Goal: Information Seeking & Learning: Learn about a topic

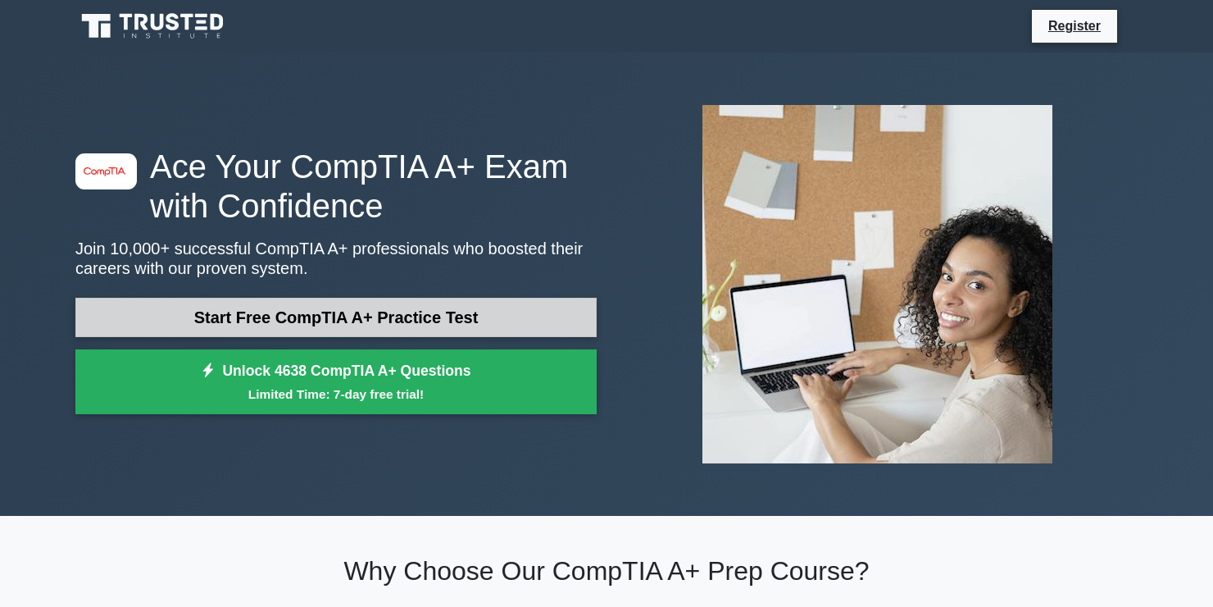
click at [383, 316] on link "Start Free CompTIA A+ Practice Test" at bounding box center [335, 317] width 521 height 39
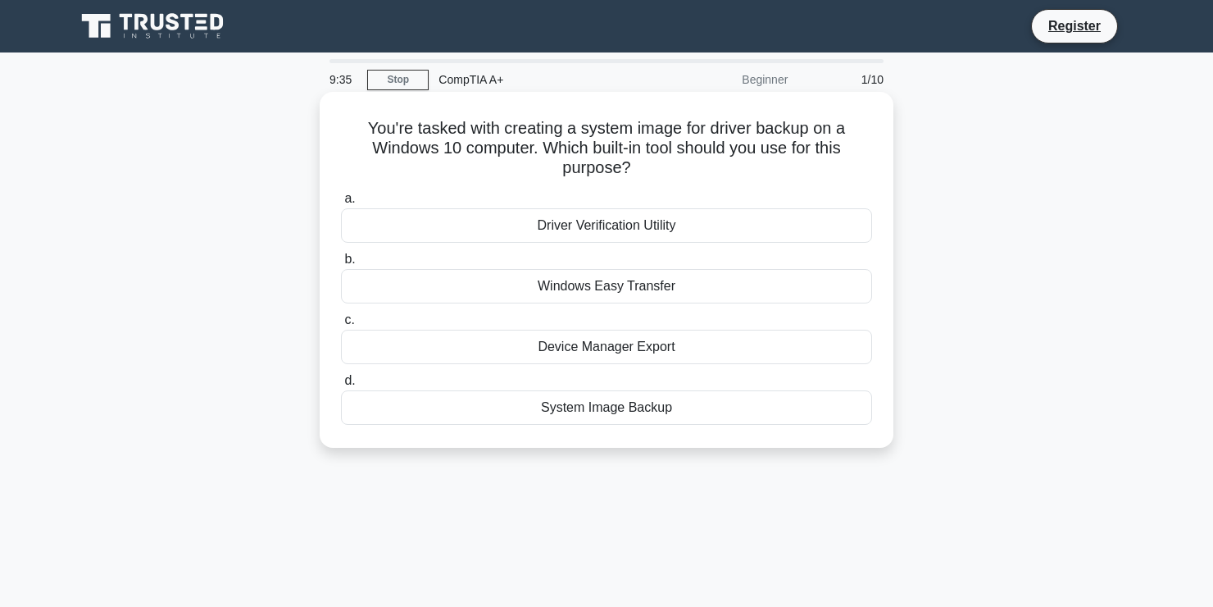
click at [651, 406] on div "System Image Backup" at bounding box center [606, 407] width 531 height 34
click at [341, 386] on input "d. System Image Backup" at bounding box center [341, 380] width 0 height 11
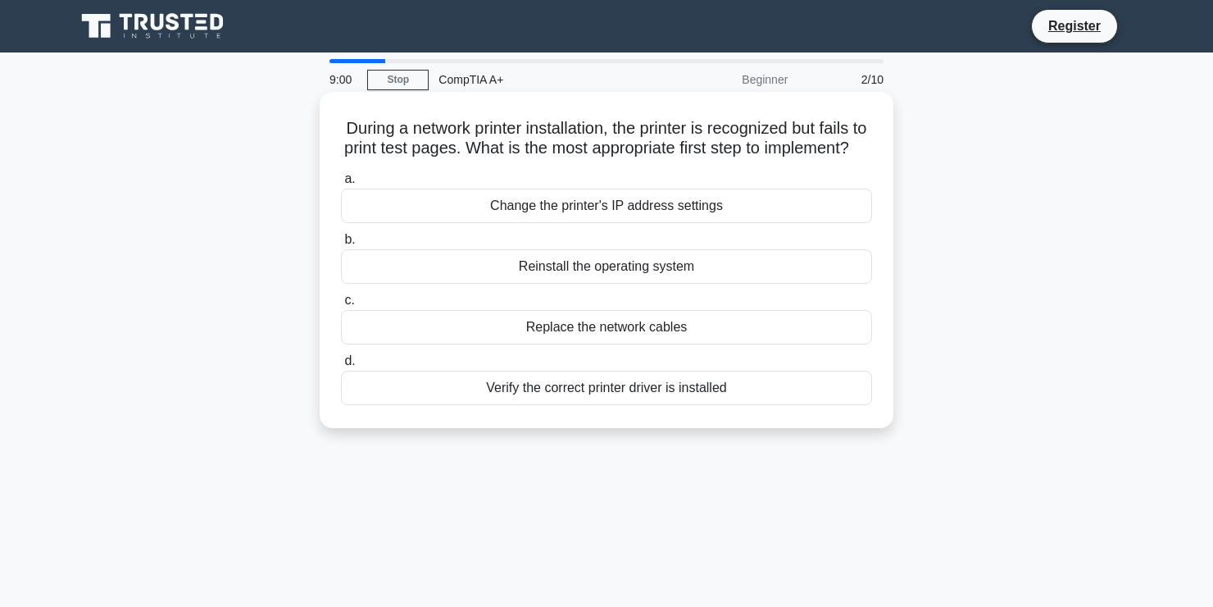
click at [661, 405] on div "Verify the correct printer driver is installed" at bounding box center [606, 387] width 531 height 34
click at [341, 366] on input "d. Verify the correct printer driver is installed" at bounding box center [341, 361] width 0 height 11
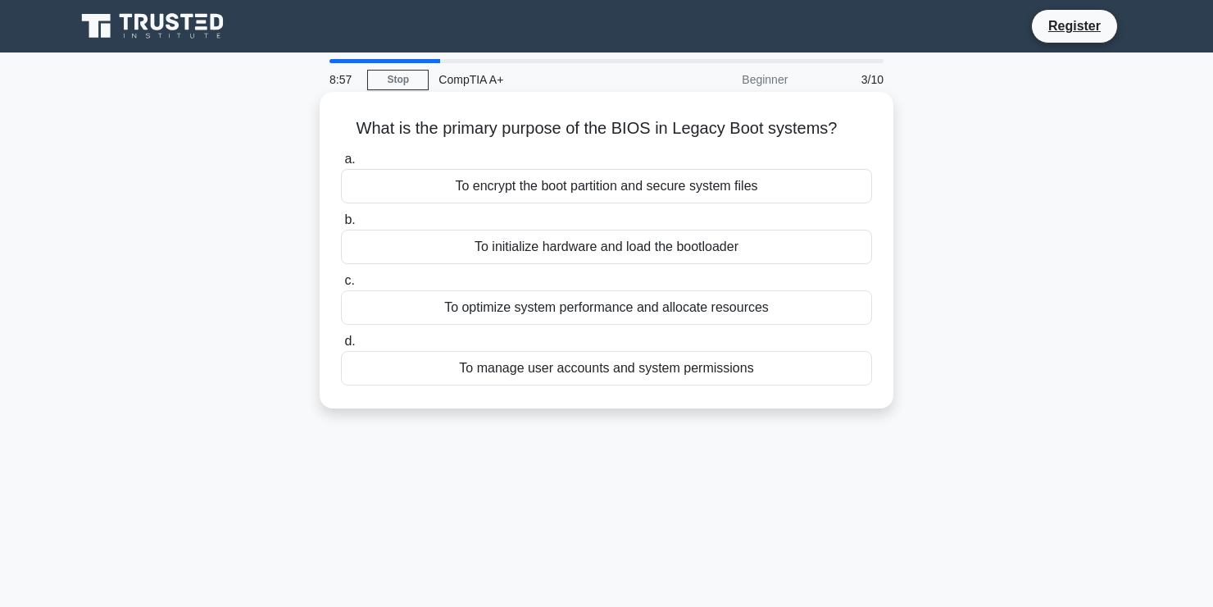
drag, startPoint x: 330, startPoint y: 121, endPoint x: 874, endPoint y: 115, distance: 544.3
click at [867, 115] on div "What is the primary purpose of the BIOS in Legacy Boot systems? .spinner_0XTQ{t…" at bounding box center [606, 249] width 561 height 303
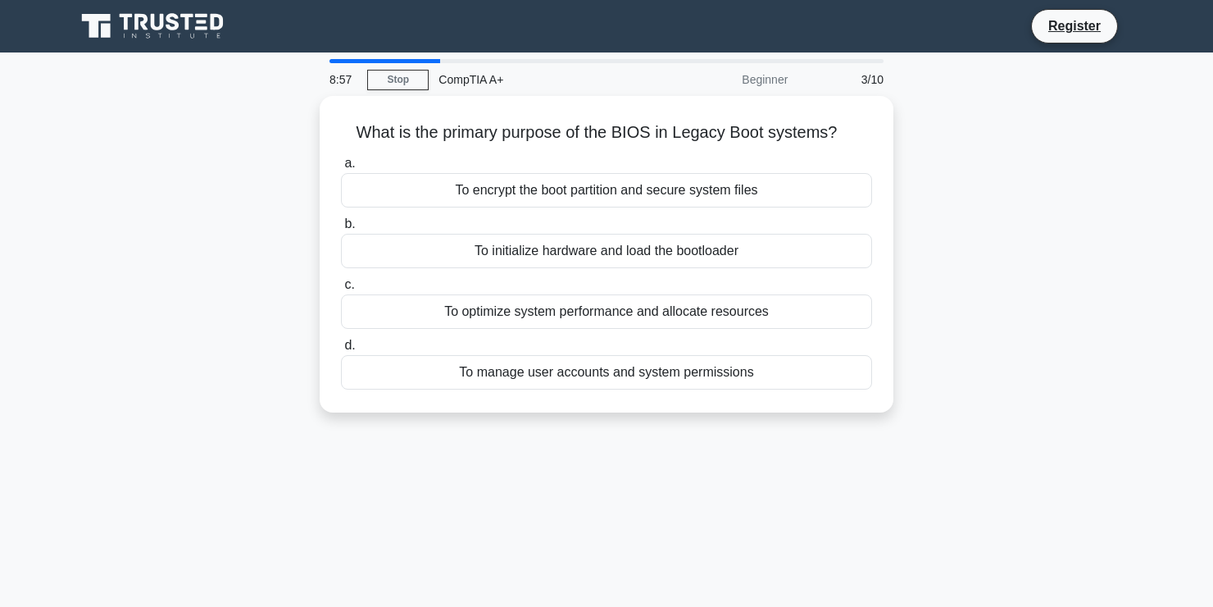
click at [914, 130] on div "What is the primary purpose of the BIOS in Legacy Boot systems? .spinner_0XTQ{t…" at bounding box center [607, 264] width 1082 height 336
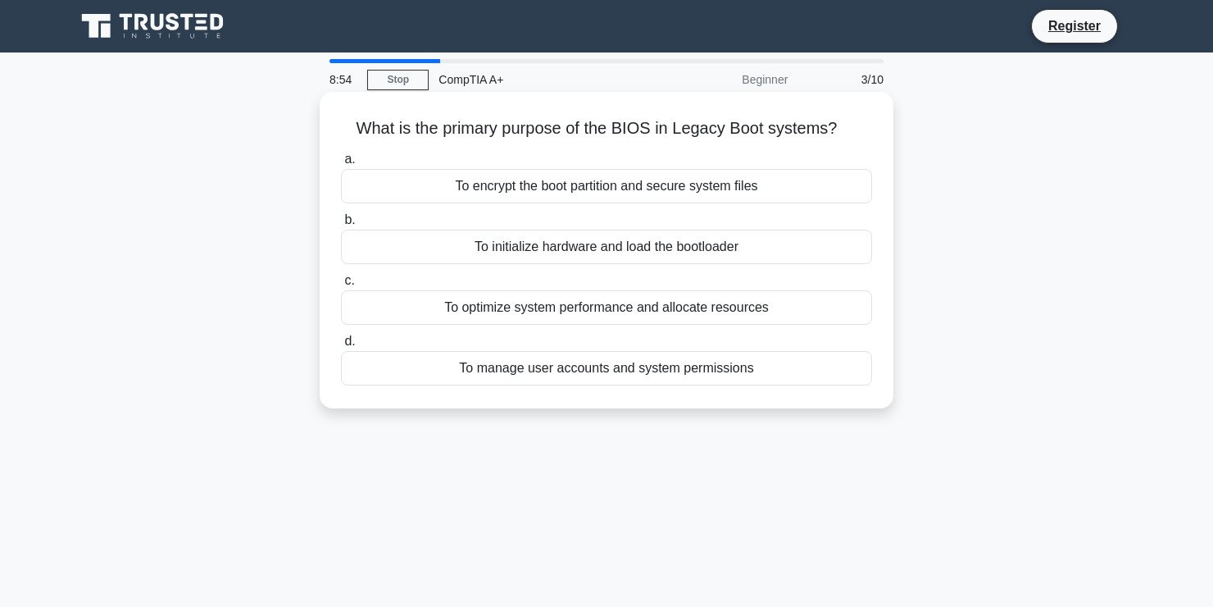
click at [818, 189] on div "To encrypt the boot partition and secure system files" at bounding box center [606, 186] width 531 height 34
click at [341, 165] on input "a. To encrypt the boot partition and secure system files" at bounding box center [341, 159] width 0 height 11
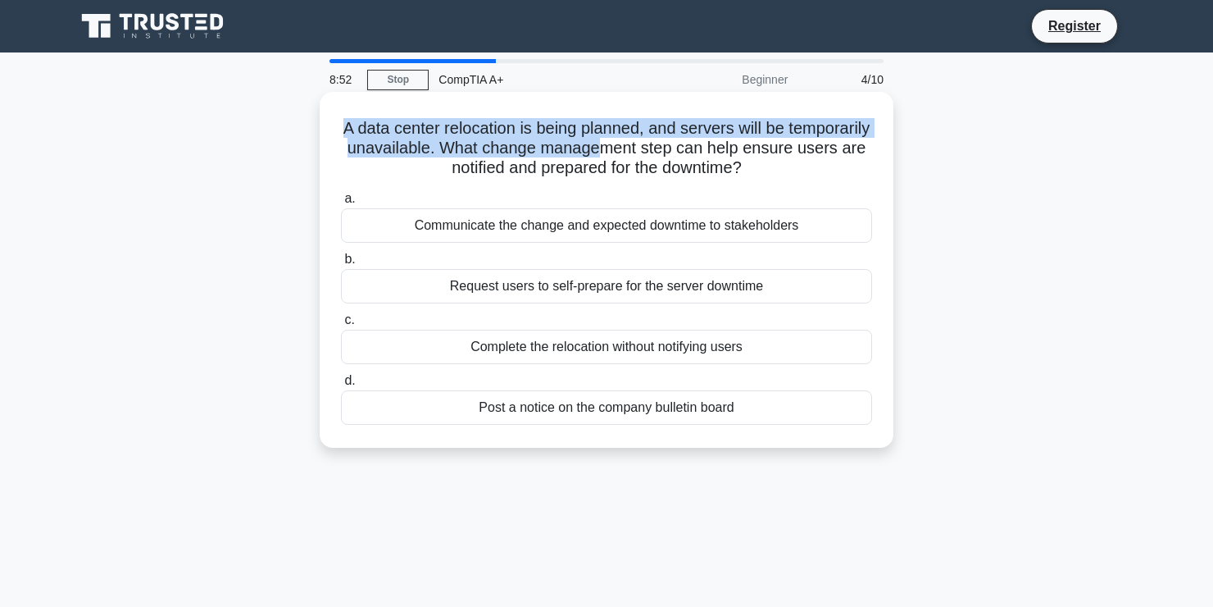
drag, startPoint x: 380, startPoint y: 136, endPoint x: 763, endPoint y: 162, distance: 384.5
click at [723, 156] on h5 "A data center relocation is being planned, and servers will be temporarily unav…" at bounding box center [606, 148] width 534 height 61
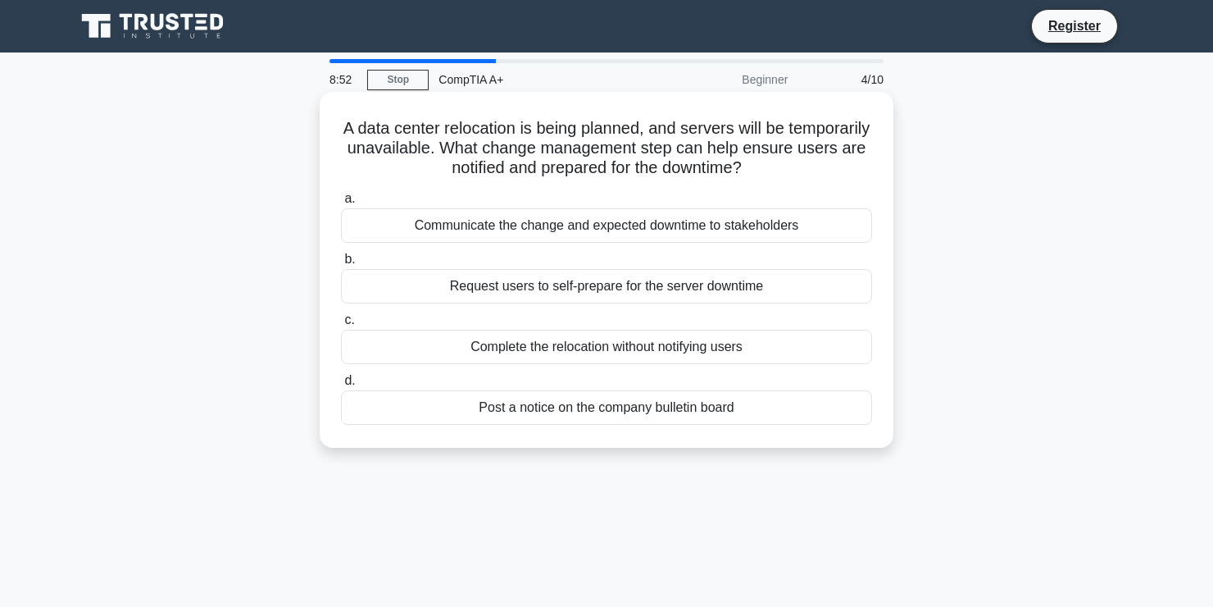
click at [807, 171] on h5 "A data center relocation is being planned, and servers will be temporarily unav…" at bounding box center [606, 148] width 534 height 61
click at [560, 233] on div "Communicate the change and expected downtime to stakeholders" at bounding box center [606, 225] width 531 height 34
click at [341, 204] on input "a. Communicate the change and expected downtime to stakeholders" at bounding box center [341, 198] width 0 height 11
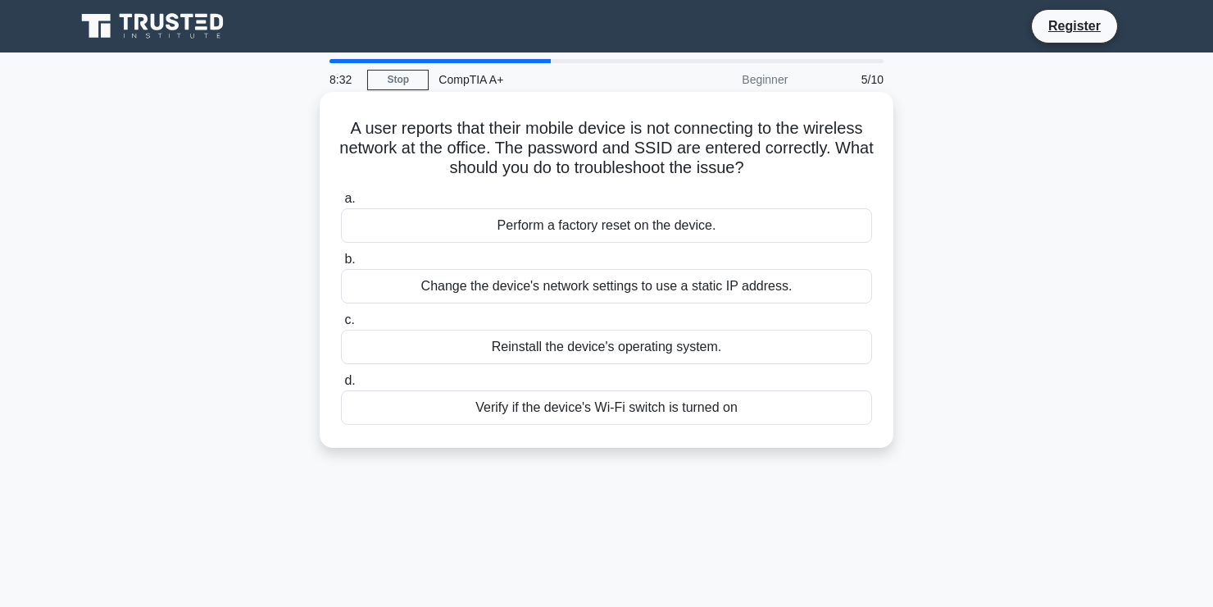
click at [605, 279] on div "Change the device's network settings to use a static IP address." at bounding box center [606, 286] width 531 height 34
click at [341, 265] on input "b. Change the device's network settings to use a static IP address." at bounding box center [341, 259] width 0 height 11
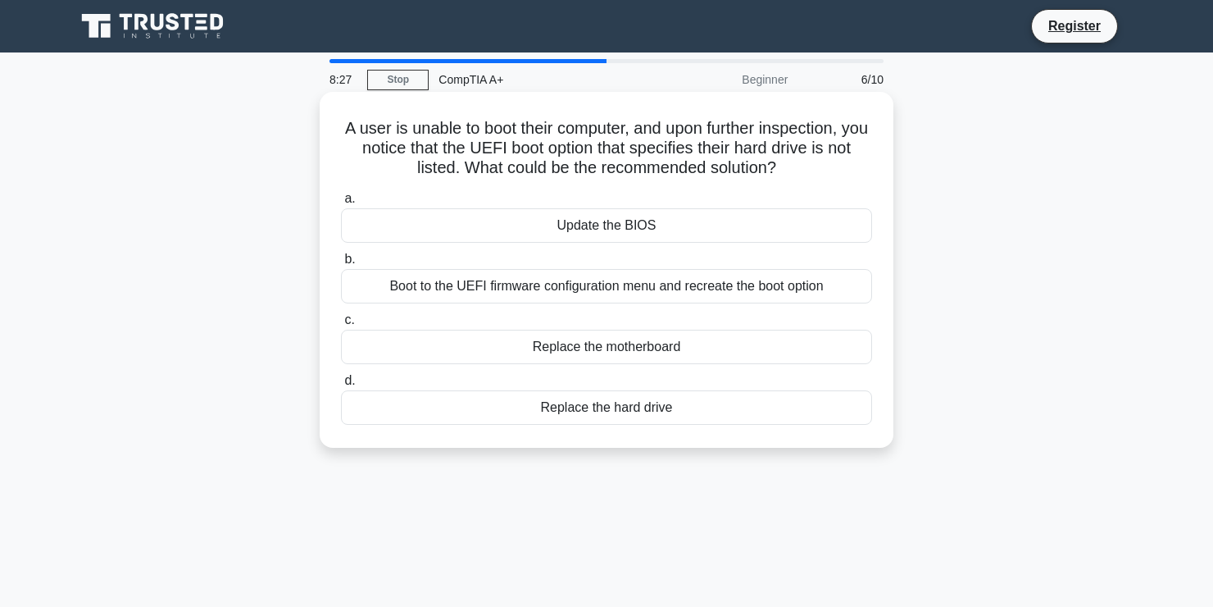
drag, startPoint x: 352, startPoint y: 134, endPoint x: 530, endPoint y: 132, distance: 177.1
click at [493, 130] on h5 "A user is unable to boot their computer, and upon further inspection, you notic…" at bounding box center [606, 148] width 534 height 61
click at [556, 135] on h5 "A user is unable to boot their computer, and upon further inspection, you notic…" at bounding box center [606, 148] width 534 height 61
click at [566, 292] on div "Boot to the UEFI firmware configuration menu and recreate the boot option" at bounding box center [606, 286] width 531 height 34
click at [341, 265] on input "b. Boot to the UEFI firmware configuration menu and recreate the boot option" at bounding box center [341, 259] width 0 height 11
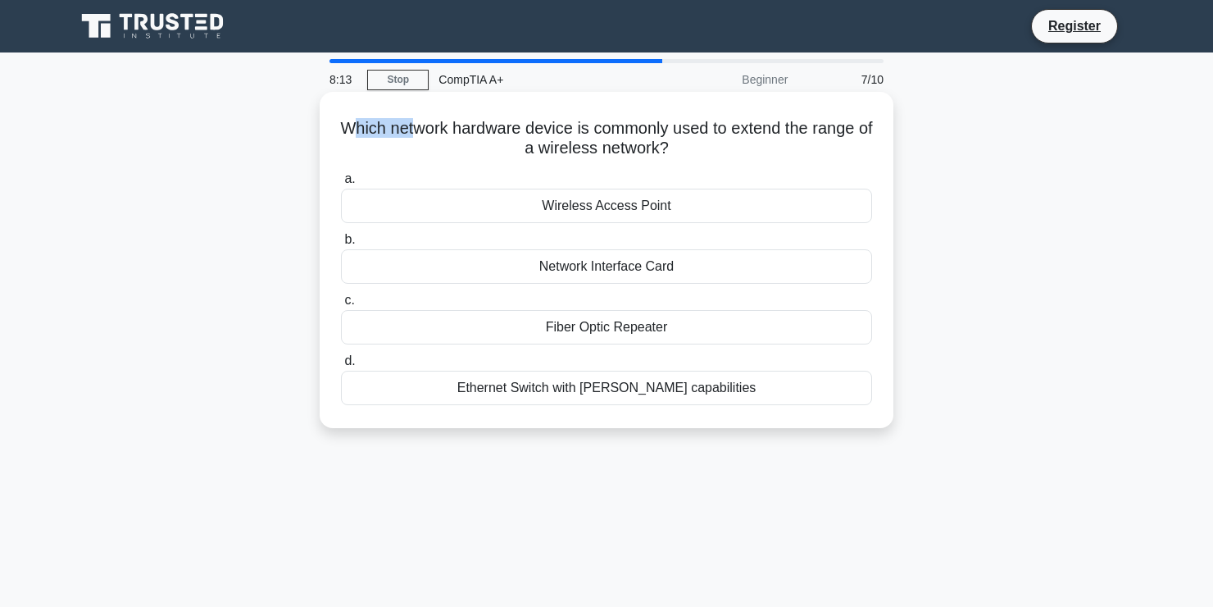
drag, startPoint x: 398, startPoint y: 127, endPoint x: 441, endPoint y: 121, distance: 43.8
click at [421, 124] on h5 "Which network hardware device is commonly used to extend the range of a wireles…" at bounding box center [606, 138] width 534 height 41
click at [602, 121] on h5 "Which network hardware device is commonly used to extend the range of a wireles…" at bounding box center [606, 138] width 534 height 41
click at [361, 135] on h5 "Which network hardware device is commonly used to extend the range of a wireles…" at bounding box center [606, 138] width 534 height 41
click at [443, 137] on h5 "Which network hardware device is commonly used to extend the range of a wireles…" at bounding box center [606, 138] width 534 height 41
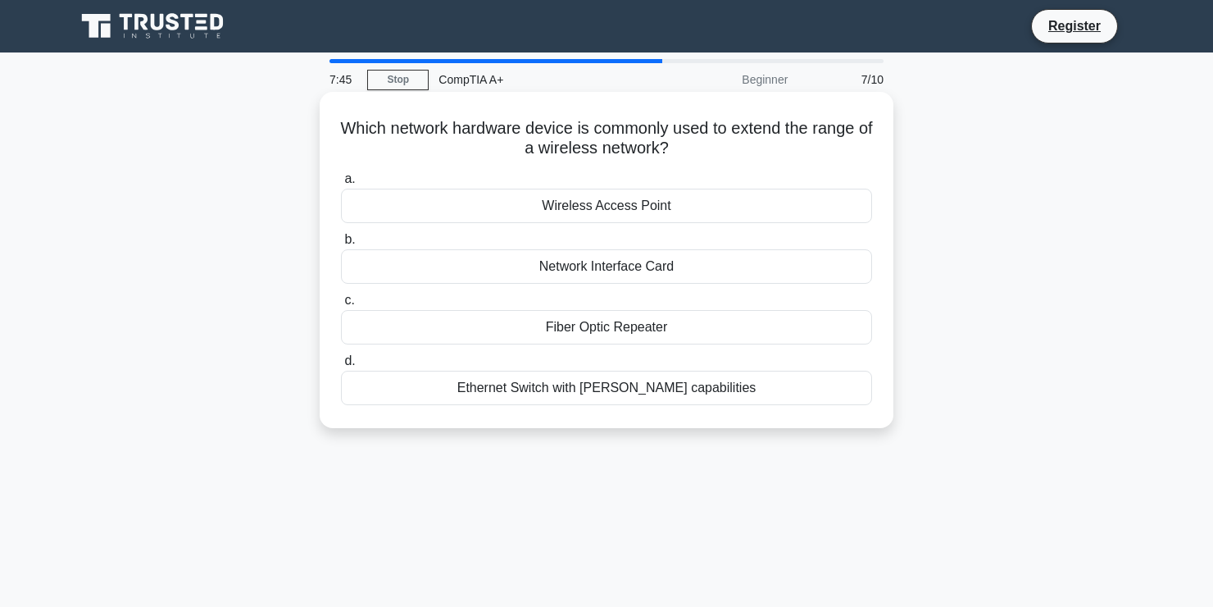
click at [637, 210] on div "Wireless Access Point" at bounding box center [606, 206] width 531 height 34
click at [341, 184] on input "a. Wireless Access Point" at bounding box center [341, 179] width 0 height 11
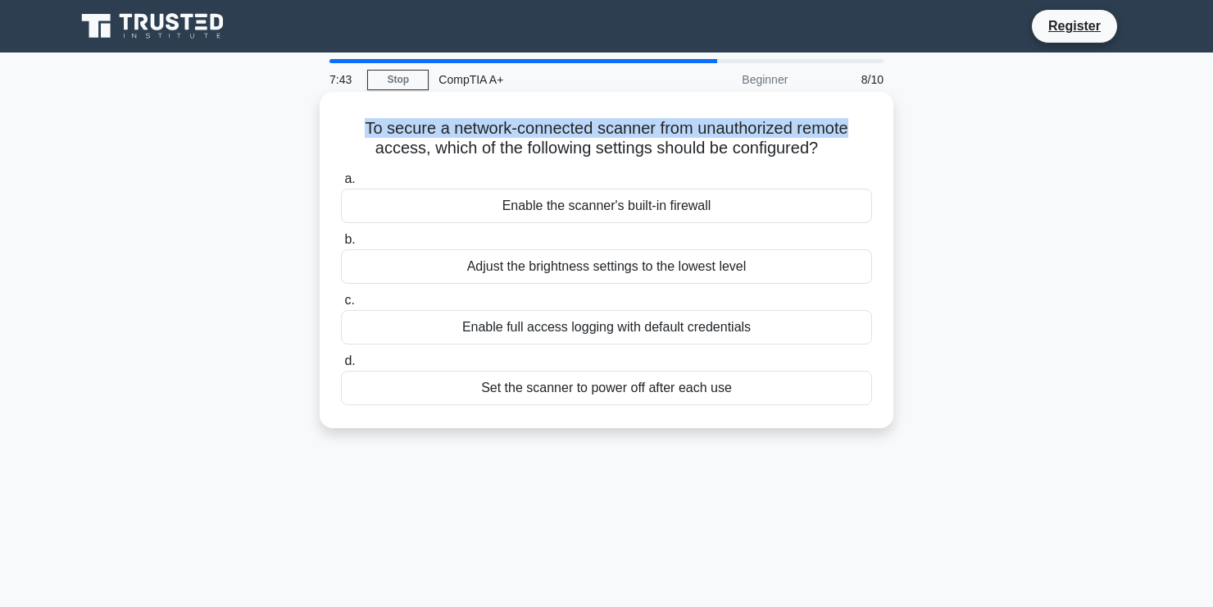
drag, startPoint x: 361, startPoint y: 134, endPoint x: 878, endPoint y: 128, distance: 516.4
click at [878, 128] on div "To secure a network-connected scanner from unauthorized remote access, which of…" at bounding box center [606, 259] width 561 height 323
click at [877, 138] on div "To secure a network-connected scanner from unauthorized remote access, which of…" at bounding box center [606, 259] width 561 height 323
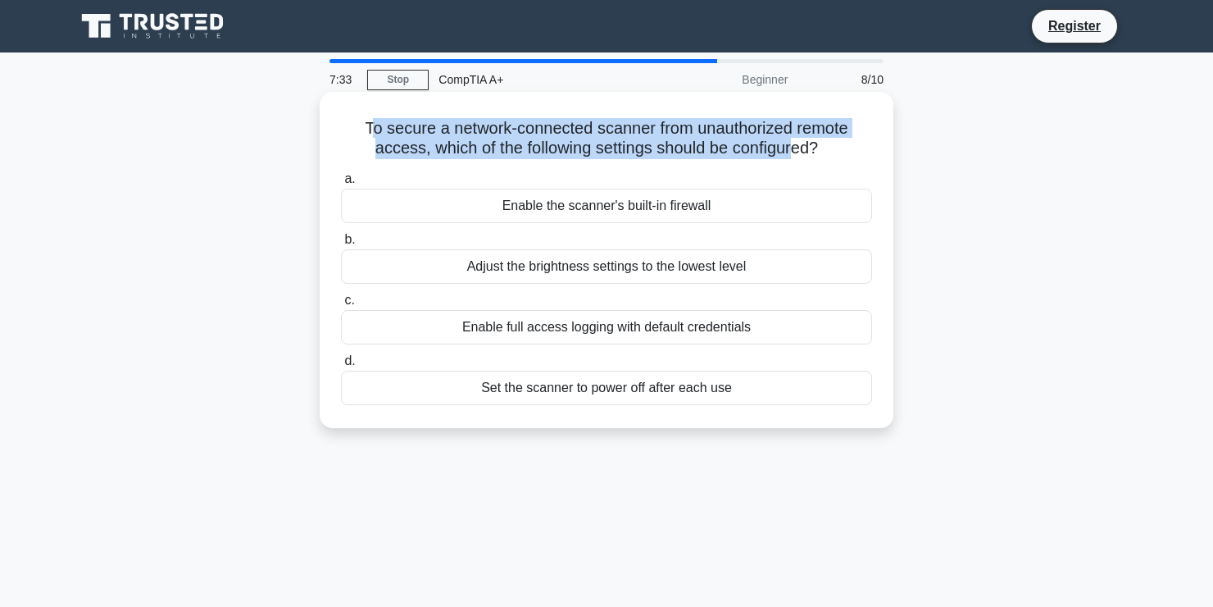
drag, startPoint x: 362, startPoint y: 131, endPoint x: 811, endPoint y: 152, distance: 449.6
click at [807, 152] on h5 "To secure a network-connected scanner from unauthorized remote access, which of…" at bounding box center [606, 138] width 534 height 41
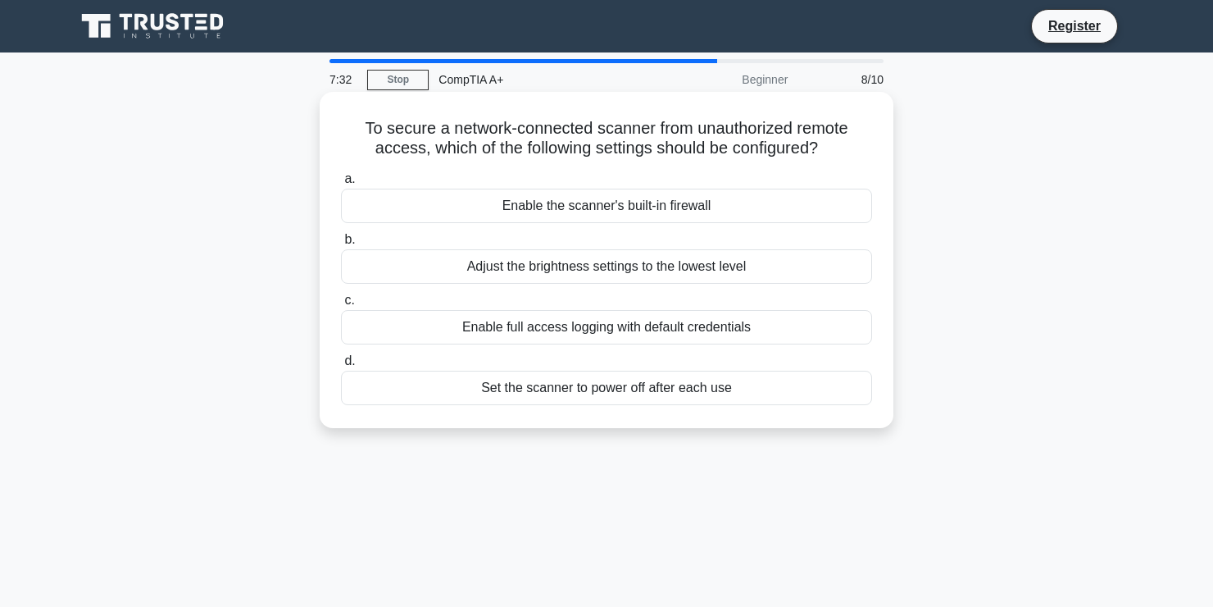
click at [854, 152] on h5 "To secure a network-connected scanner from unauthorized remote access, which of…" at bounding box center [606, 138] width 534 height 41
click at [723, 332] on div "Enable full access logging with default credentials" at bounding box center [606, 327] width 531 height 34
click at [341, 306] on input "c. Enable full access logging with default credentials" at bounding box center [341, 300] width 0 height 11
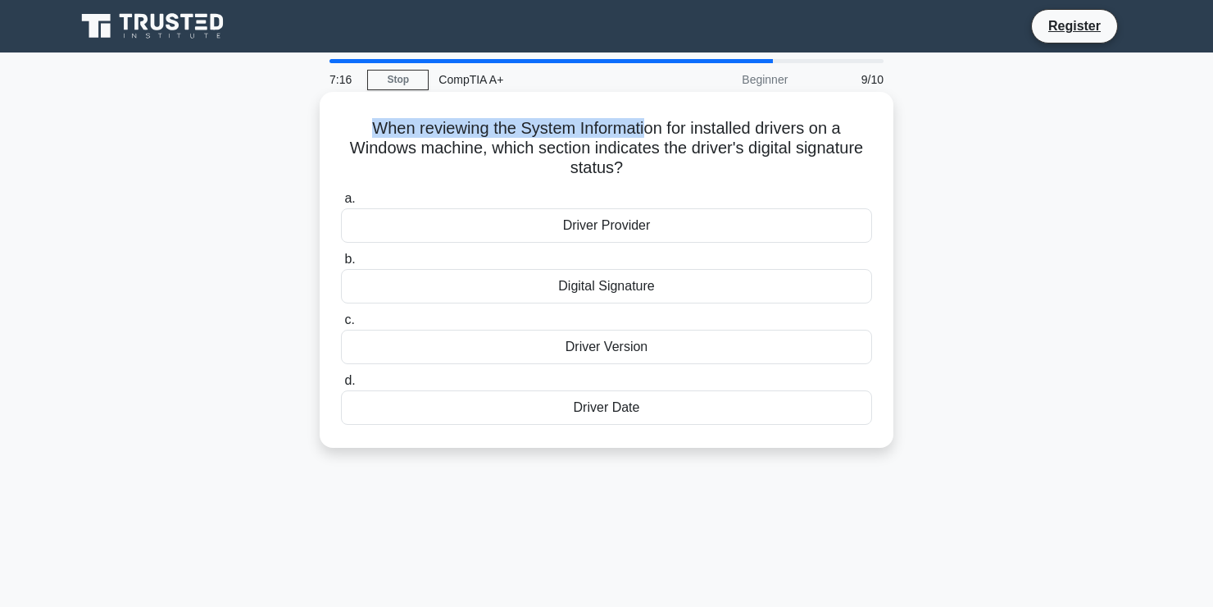
drag, startPoint x: 368, startPoint y: 128, endPoint x: 644, endPoint y: 128, distance: 276.2
click at [644, 128] on h5 "When reviewing the System Information for installed drivers on a Windows machin…" at bounding box center [606, 148] width 534 height 61
click at [733, 138] on h5 "When reviewing the System Information for installed drivers on a Windows machin…" at bounding box center [606, 148] width 534 height 61
drag, startPoint x: 362, startPoint y: 134, endPoint x: 606, endPoint y: 134, distance: 243.4
click at [561, 134] on h5 "When reviewing the System Information for installed drivers on a Windows machin…" at bounding box center [606, 148] width 534 height 61
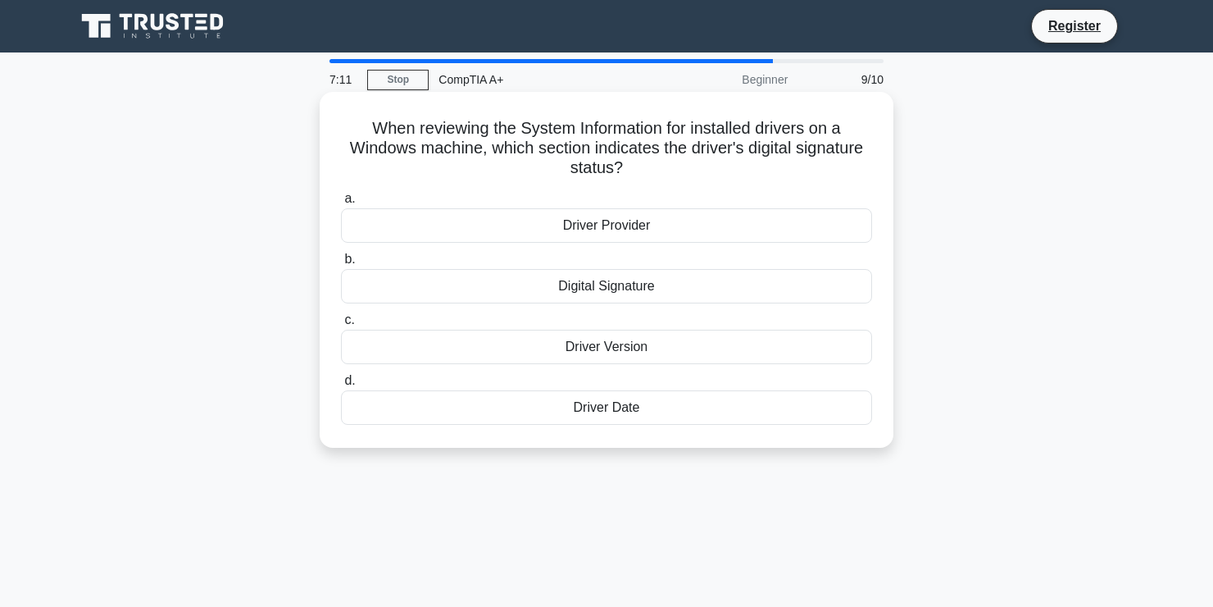
click at [657, 143] on h5 "When reviewing the System Information for installed drivers on a Windows machin…" at bounding box center [606, 148] width 534 height 61
click at [664, 292] on div "Digital Signature" at bounding box center [606, 286] width 531 height 34
click at [341, 265] on input "b. Digital Signature" at bounding box center [341, 259] width 0 height 11
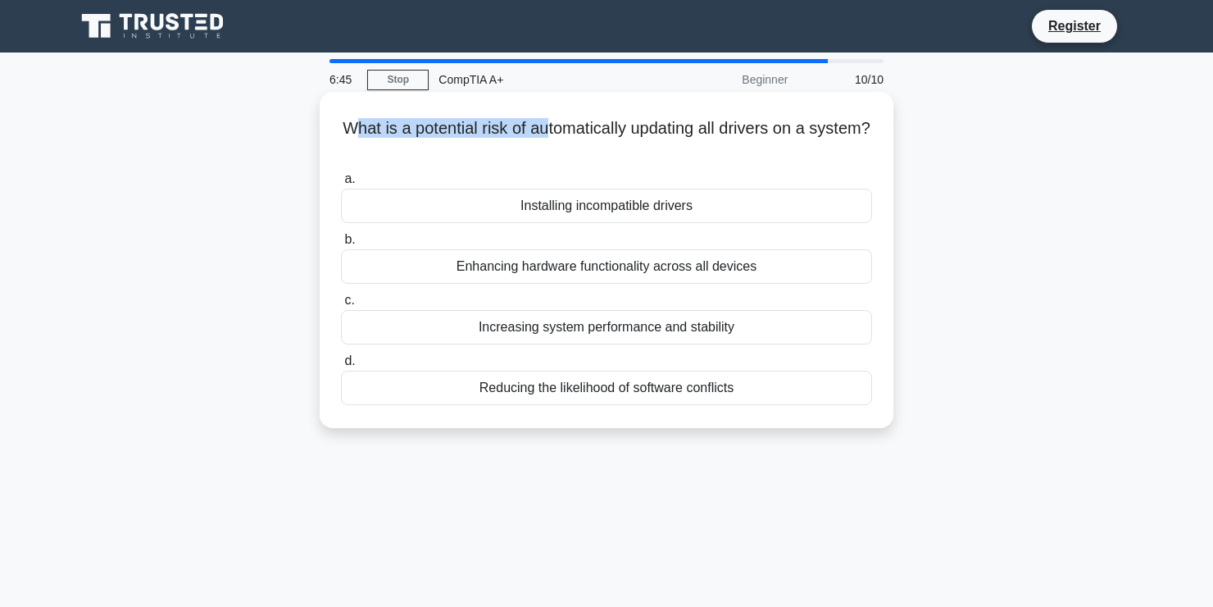
drag, startPoint x: 383, startPoint y: 111, endPoint x: 635, endPoint y: 110, distance: 252.5
click at [599, 110] on div "What is a potential risk of automatically updating all drivers on a system? .sp…" at bounding box center [606, 259] width 561 height 323
click at [690, 109] on div "What is a potential risk of automatically updating all drivers on a system? .sp…" at bounding box center [606, 259] width 561 height 323
click at [672, 209] on div "Installing incompatible drivers" at bounding box center [606, 206] width 531 height 34
click at [341, 184] on input "a. Installing incompatible drivers" at bounding box center [341, 179] width 0 height 11
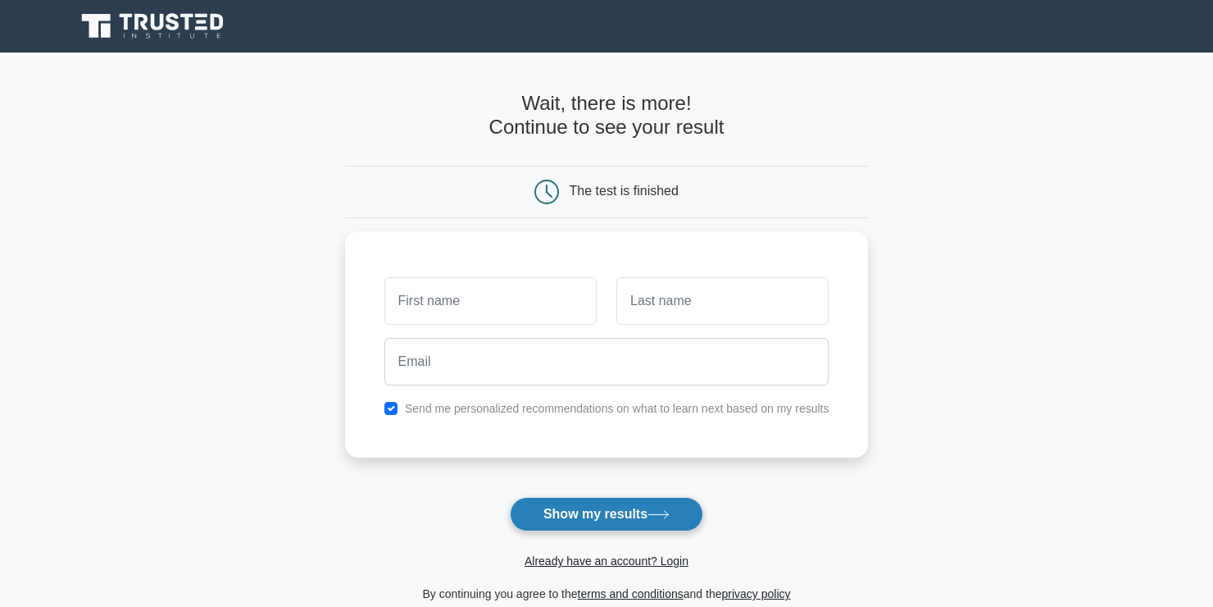
click at [639, 519] on button "Show my results" at bounding box center [606, 514] width 193 height 34
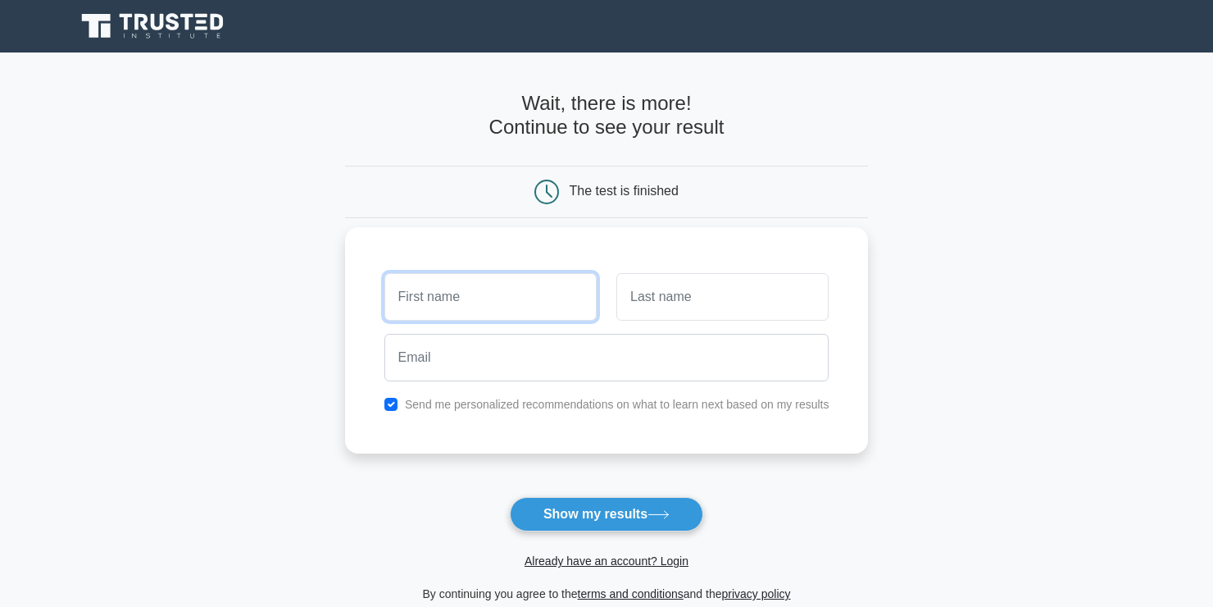
click at [523, 298] on input "text" at bounding box center [490, 297] width 212 height 48
click at [523, 295] on input "text" at bounding box center [490, 297] width 212 height 48
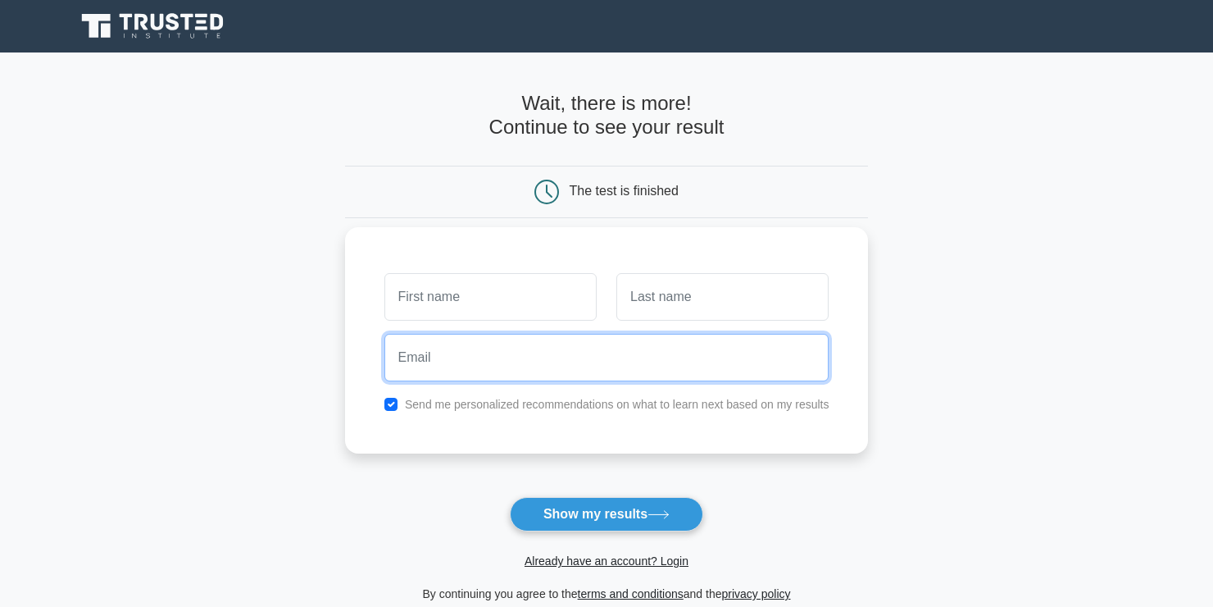
click at [624, 364] on input "email" at bounding box center [606, 358] width 445 height 48
type input "faroukkhir3@gmail.com"
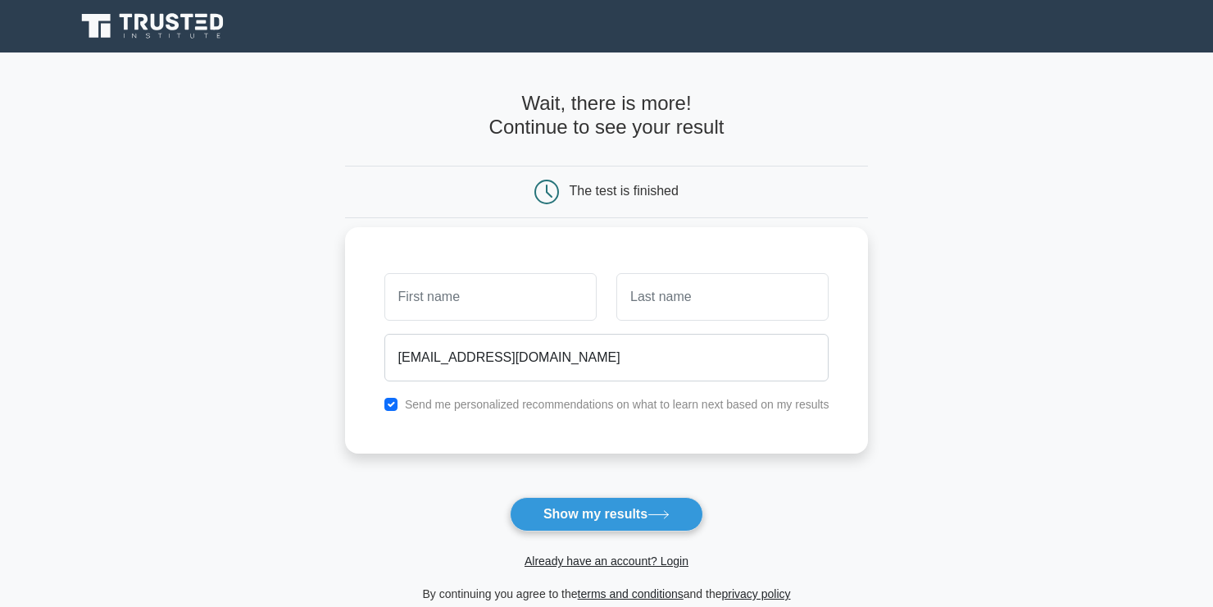
click at [511, 328] on div "faroukkhir3@gmail.com" at bounding box center [607, 357] width 465 height 61
click at [511, 292] on input "text" at bounding box center [490, 297] width 212 height 48
type input "yry"
click at [684, 306] on input "text" at bounding box center [722, 297] width 212 height 48
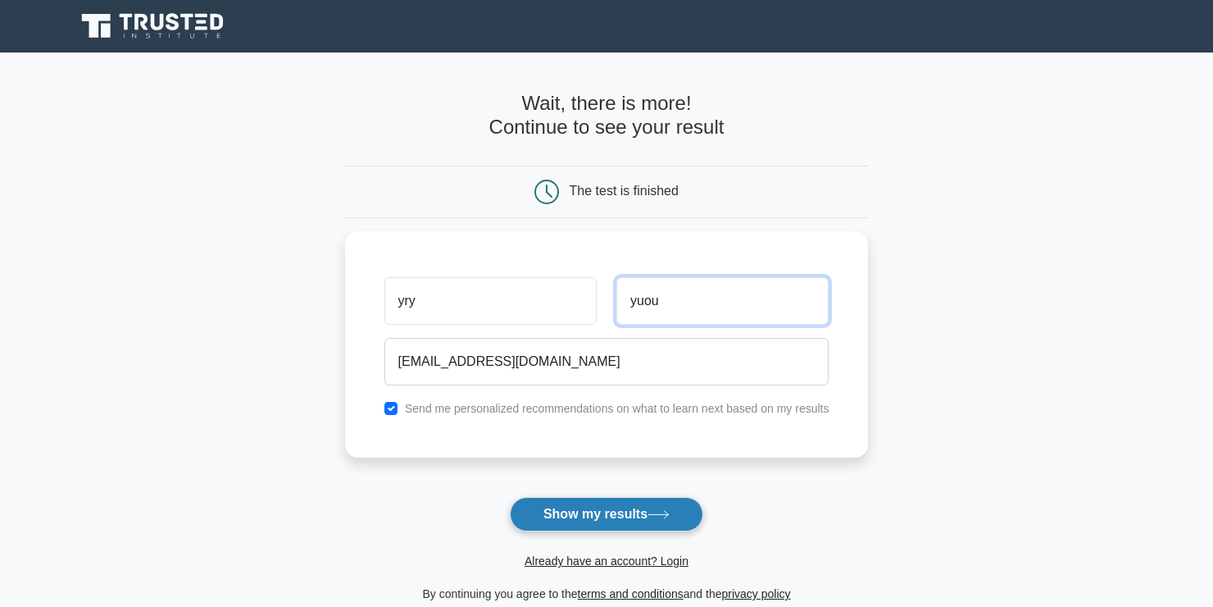
type input "yuou"
click at [628, 508] on button "Show my results" at bounding box center [606, 514] width 193 height 34
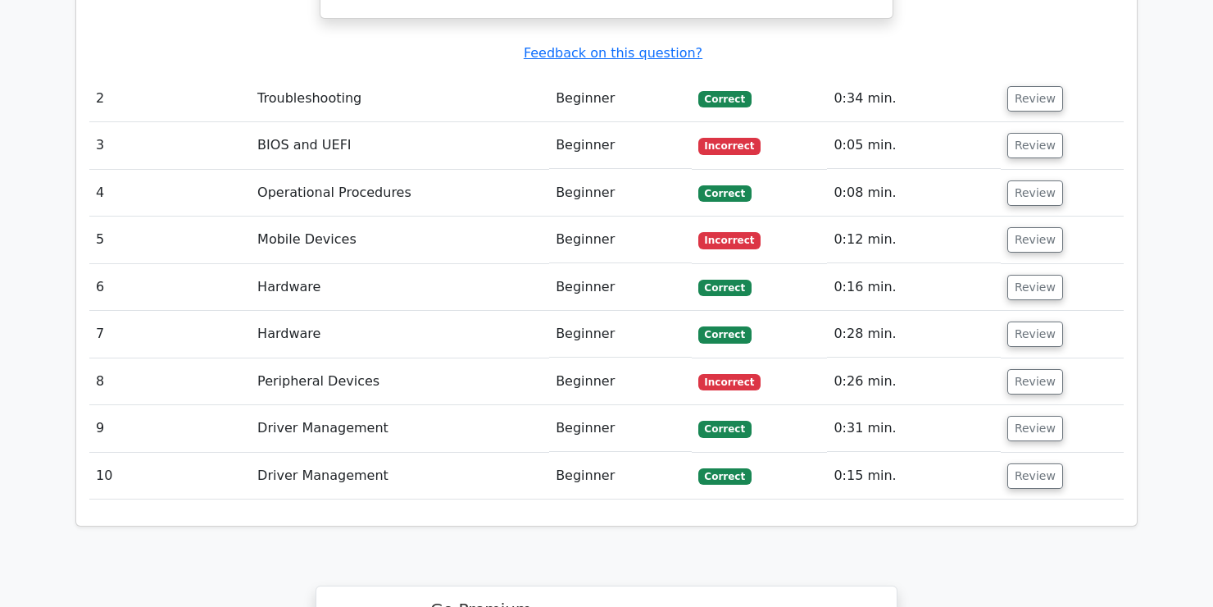
scroll to position [2131, 0]
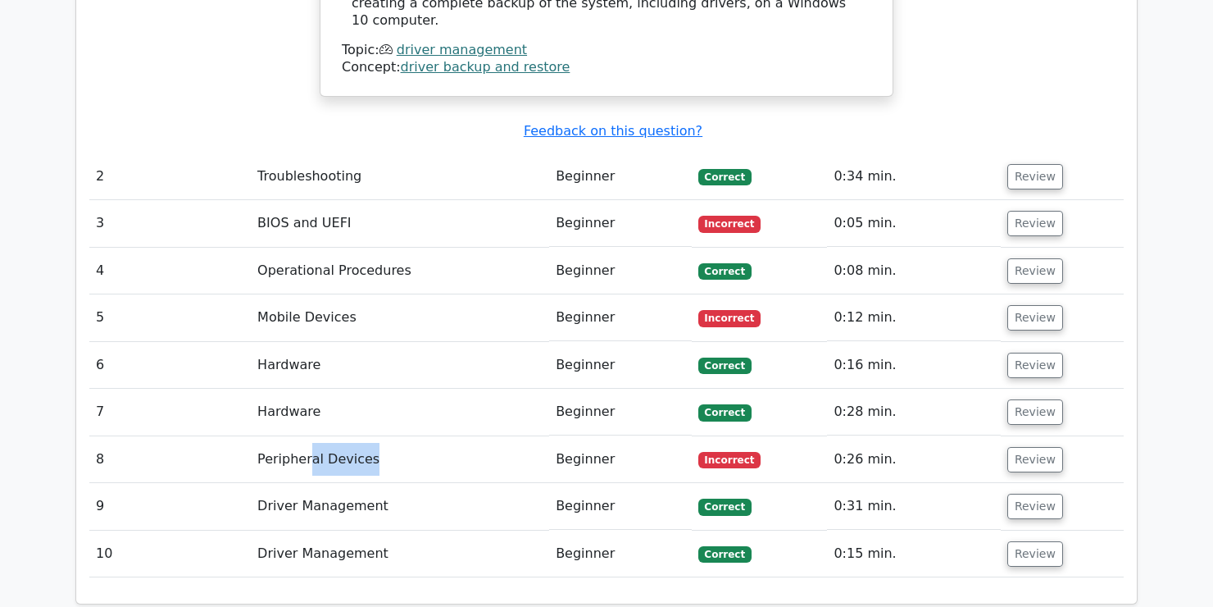
drag, startPoint x: 364, startPoint y: 359, endPoint x: 300, endPoint y: 361, distance: 64.0
click at [300, 436] on td "Peripheral Devices" at bounding box center [400, 459] width 298 height 47
click at [452, 436] on td "Peripheral Devices" at bounding box center [400, 459] width 298 height 47
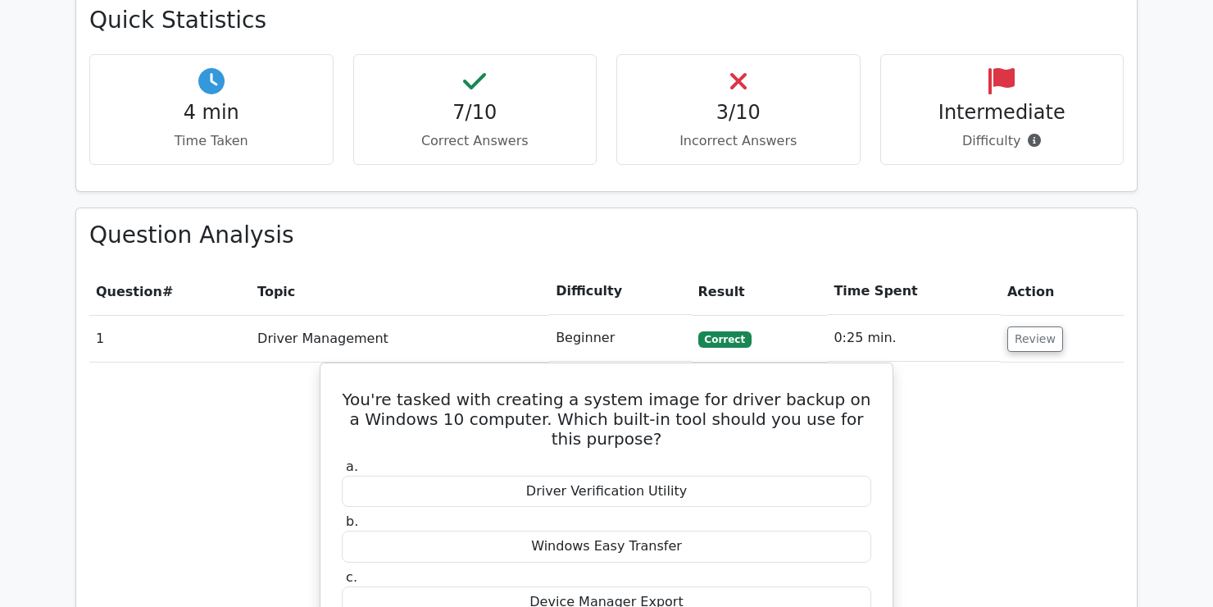
scroll to position [820, 0]
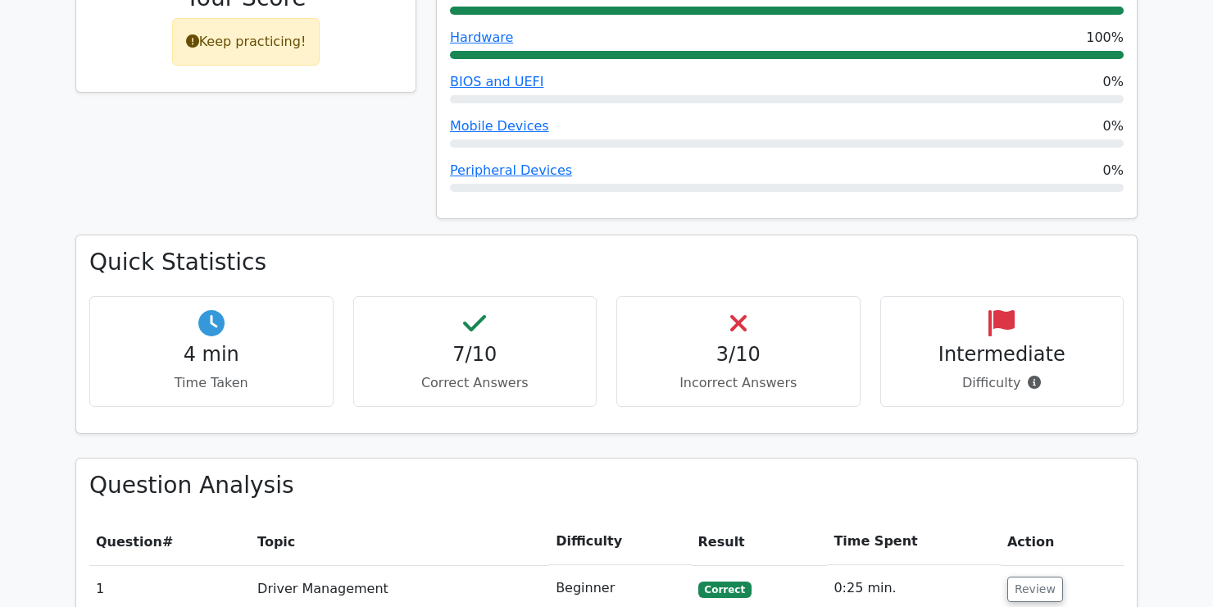
click at [740, 343] on h4 "3/10" at bounding box center [738, 355] width 216 height 24
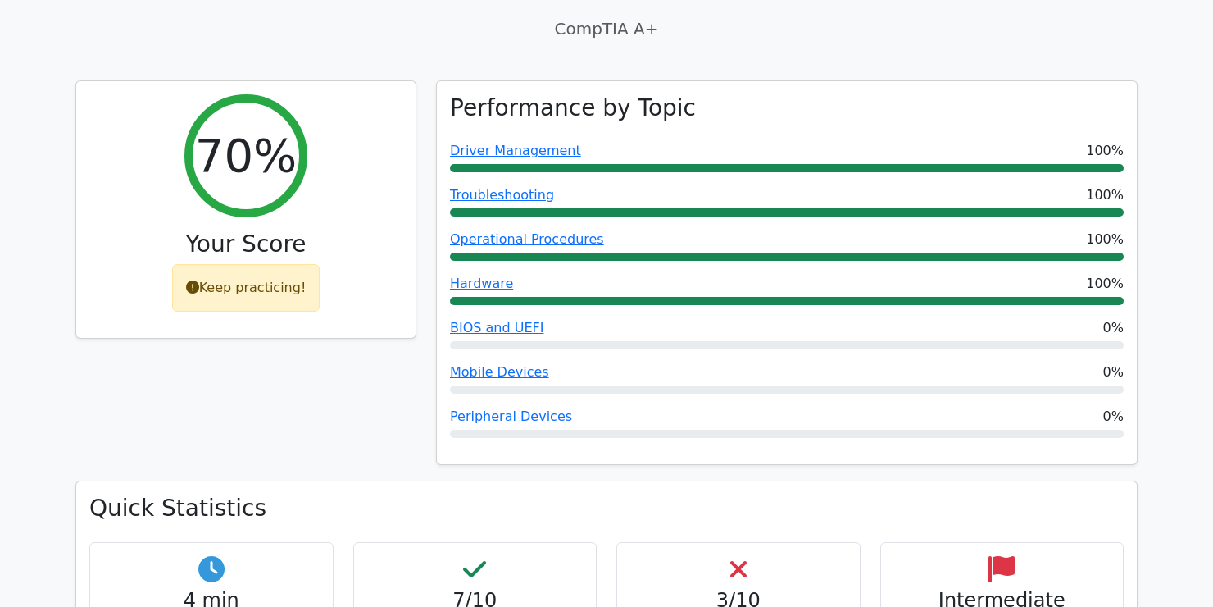
scroll to position [656, 0]
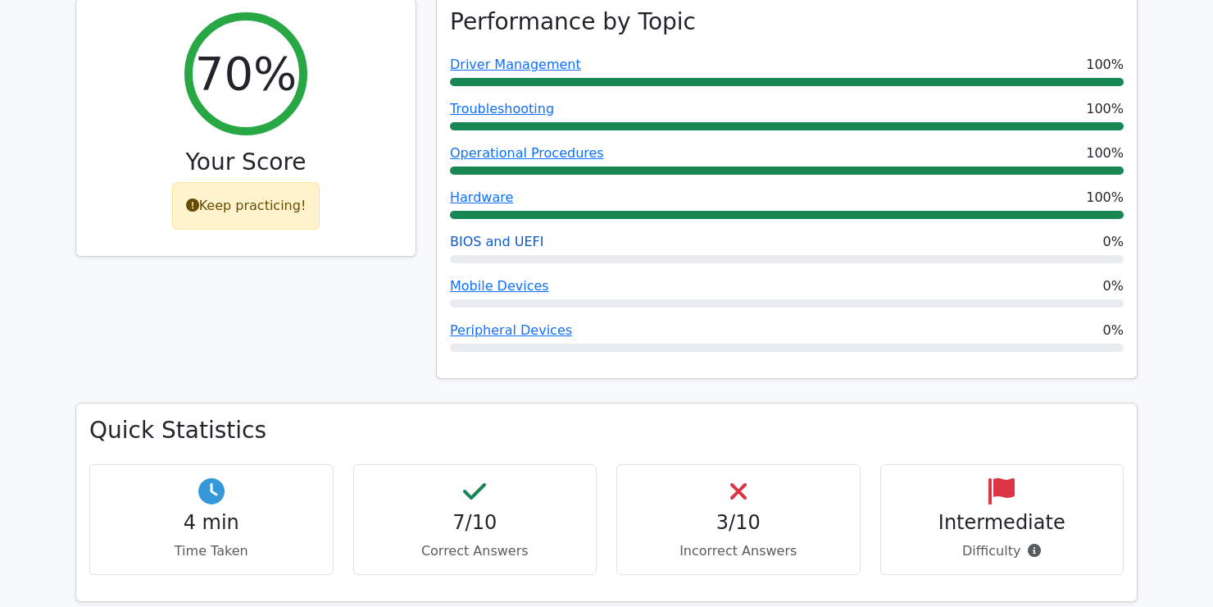
click at [527, 234] on link "BIOS and UEFI" at bounding box center [496, 242] width 93 height 16
